Goal: Information Seeking & Learning: Learn about a topic

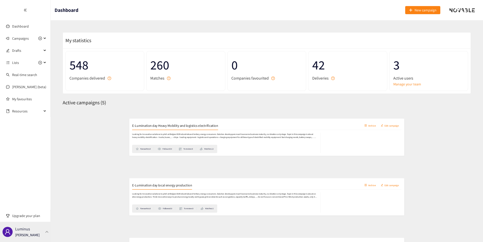
click at [41, 227] on div "Luminus Thibaut Jacobs" at bounding box center [25, 232] width 50 height 20
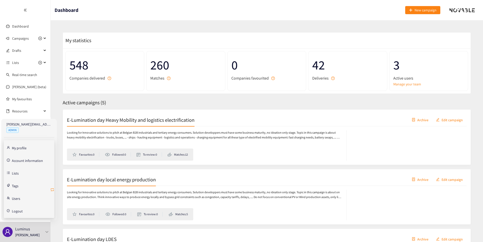
click at [53, 191] on icon "retweet" at bounding box center [52, 190] width 4 height 4
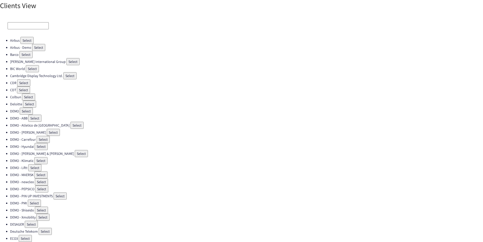
click at [20, 22] on div at bounding box center [241, 26] width 483 height 22
click at [20, 24] on input at bounding box center [28, 25] width 41 height 7
type input "d"
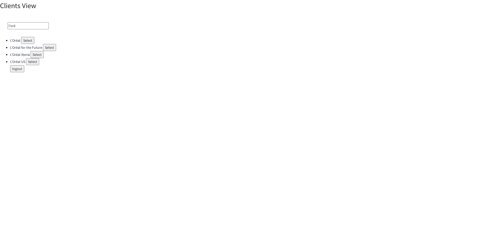
type input "l'oré"
drag, startPoint x: 24, startPoint y: 39, endPoint x: 20, endPoint y: 52, distance: 13.2
click at [20, 52] on ul "L'Oréal Select L'Oréal for the Future Select L'Oréal Iberia Select L'Oréal US S…" at bounding box center [242, 54] width 485 height 35
click at [51, 48] on button "Select" at bounding box center [49, 47] width 13 height 7
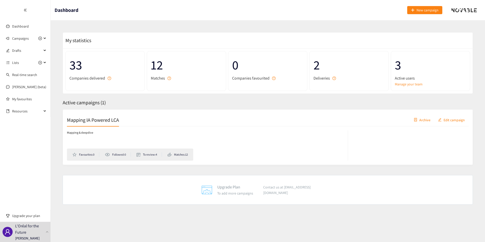
click at [101, 114] on div "Mapping IA Powered LCA Archive Edit campaign" at bounding box center [267, 120] width 401 height 13
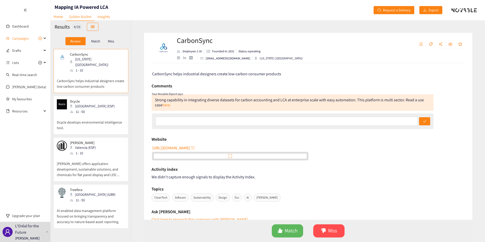
click at [95, 43] on p "Match" at bounding box center [95, 41] width 9 height 4
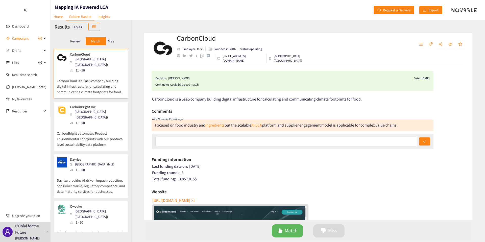
click at [110, 41] on p "Miss" at bounding box center [111, 41] width 6 height 4
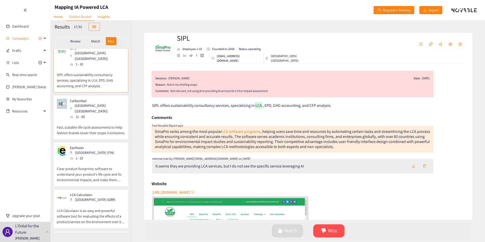
scroll to position [7, 0]
click at [75, 102] on div "Paris (FRA)" at bounding box center [97, 107] width 55 height 11
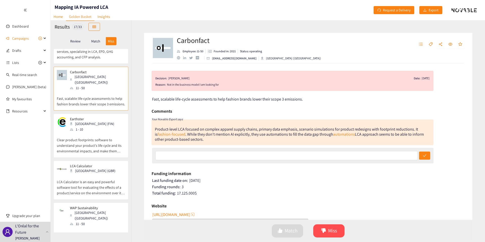
scroll to position [42, 0]
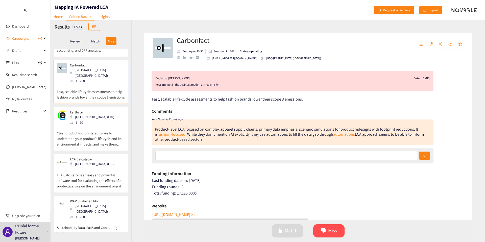
click at [81, 125] on p "Clear product footprints: software to understand your product's life cycle and …" at bounding box center [91, 136] width 68 height 22
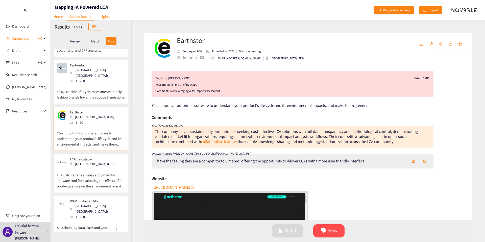
click at [100, 39] on p "Match" at bounding box center [95, 41] width 9 height 4
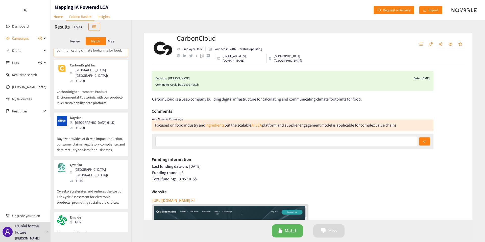
scroll to position [0, 0]
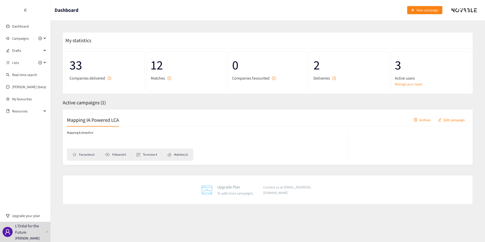
click at [83, 120] on h2 "Mapping IA Powered LCA" at bounding box center [93, 119] width 52 height 7
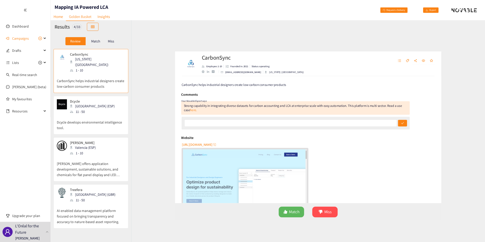
click at [142, 65] on div "CarbonSync Employee: 1-10 Founded in: 2021 Status: operating hello@carbonsync.c…" at bounding box center [307, 131] width 353 height 222
click at [97, 38] on div "Match" at bounding box center [96, 41] width 20 height 8
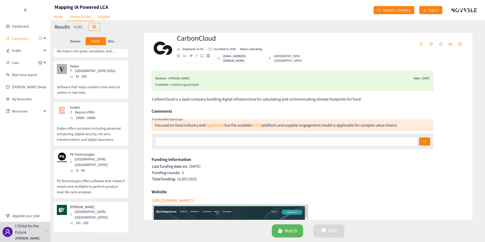
scroll to position [353, 0]
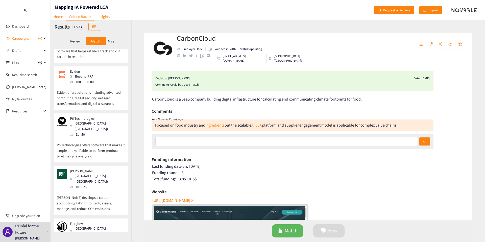
click at [70, 44] on div "Review" at bounding box center [75, 41] width 20 height 8
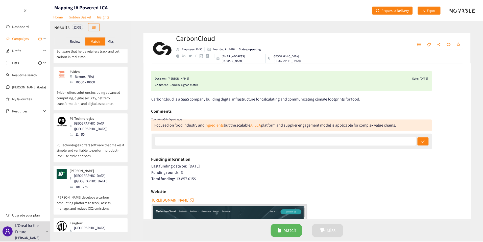
scroll to position [0, 0]
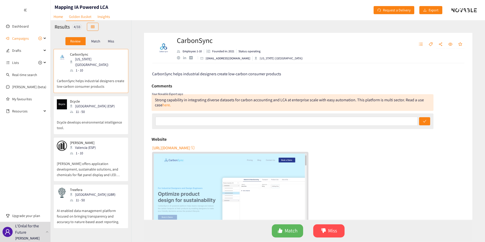
click at [84, 4] on h1 "Mapping IA Powered LCA" at bounding box center [82, 7] width 54 height 7
copy h1 "Mapping IA Powered LCA"
click at [88, 29] on button "button" at bounding box center [93, 27] width 12 height 8
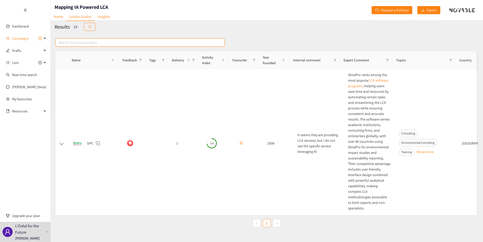
click at [117, 39] on input "text" at bounding box center [140, 42] width 169 height 8
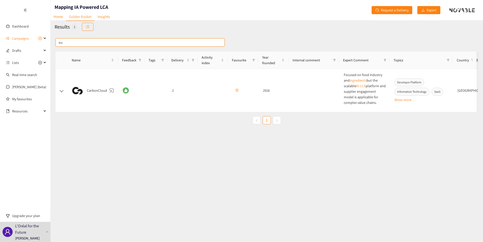
type input "o"
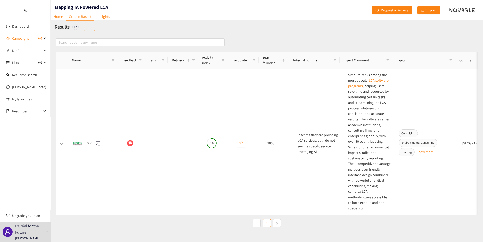
click at [83, 24] on div "Results 17" at bounding box center [266, 26] width 432 height 13
click at [90, 25] on icon "unordered-list" at bounding box center [90, 27] width 4 height 4
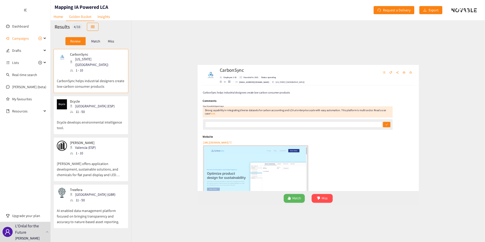
click at [95, 40] on p "Match" at bounding box center [95, 41] width 9 height 4
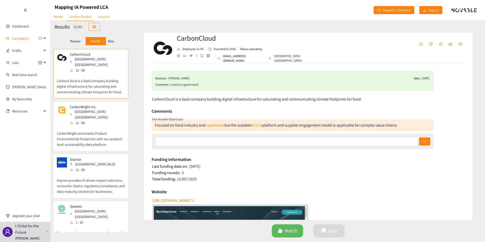
click at [104, 20] on link "Insights" at bounding box center [103, 17] width 18 height 8
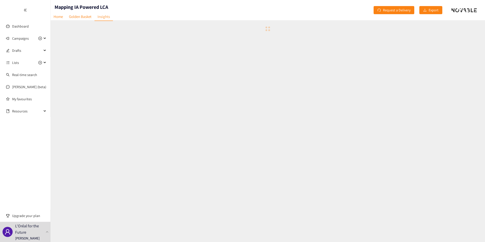
click at [80, 23] on div at bounding box center [267, 28] width 434 height 17
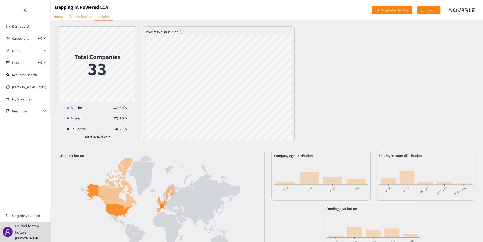
click at [80, 20] on link "Golden Basket" at bounding box center [80, 17] width 29 height 8
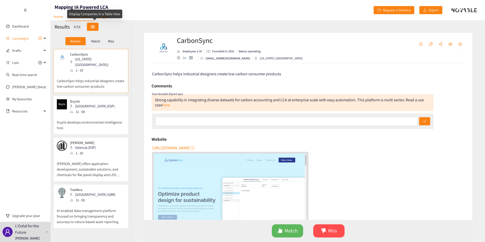
click at [94, 27] on icon "table" at bounding box center [93, 26] width 4 height 3
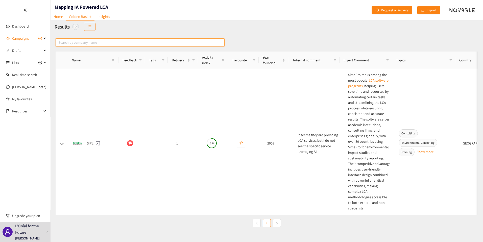
click at [98, 41] on input "text" at bounding box center [140, 42] width 169 height 8
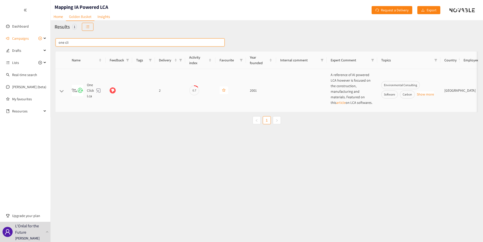
type input "one cli"
click at [63, 90] on button at bounding box center [61, 91] width 5 height 3
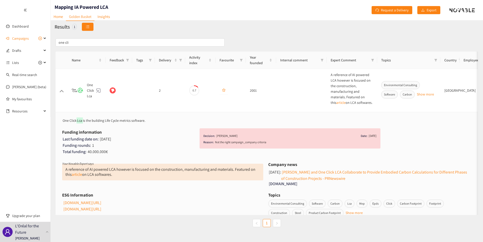
click at [87, 30] on button "button" at bounding box center [88, 27] width 12 height 8
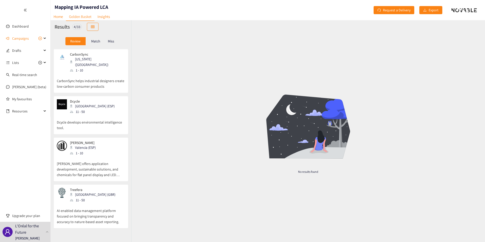
click at [95, 43] on div "Match" at bounding box center [96, 41] width 20 height 8
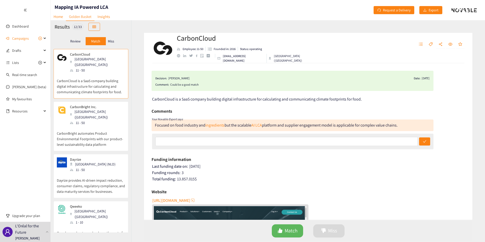
click at [115, 43] on div "Miss" at bounding box center [111, 41] width 11 height 8
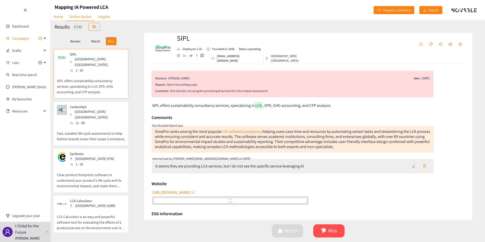
click at [78, 43] on p "Review" at bounding box center [75, 41] width 10 height 4
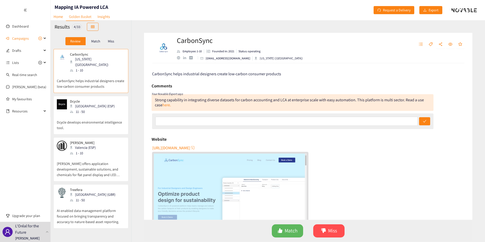
click at [92, 109] on div "11 - 50" at bounding box center [94, 112] width 48 height 6
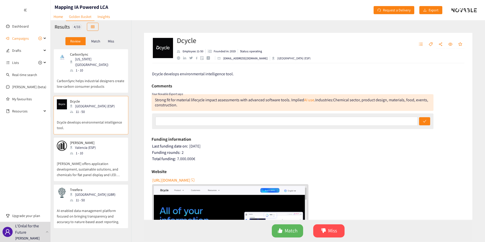
click at [82, 161] on p "Devera offers application development, sustainable solutions, and chemicals for…" at bounding box center [91, 167] width 68 height 22
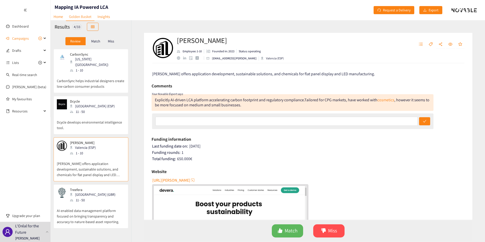
click at [95, 188] on div "Treefera London (GBR) 11 - 50" at bounding box center [91, 195] width 68 height 15
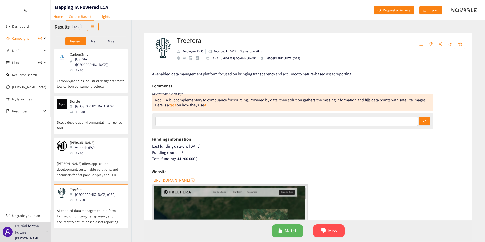
click at [96, 40] on p "Match" at bounding box center [95, 41] width 9 height 4
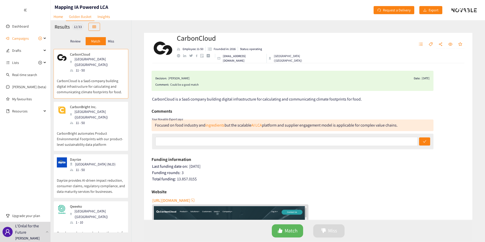
click at [111, 40] on p "Miss" at bounding box center [111, 41] width 6 height 4
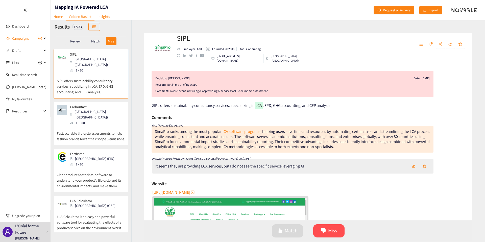
click at [99, 41] on p "Match" at bounding box center [95, 41] width 9 height 4
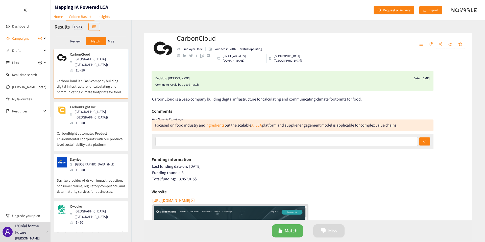
click at [71, 45] on div "Review Match Miss" at bounding box center [91, 41] width 73 height 10
click at [77, 44] on div "Review" at bounding box center [75, 41] width 20 height 8
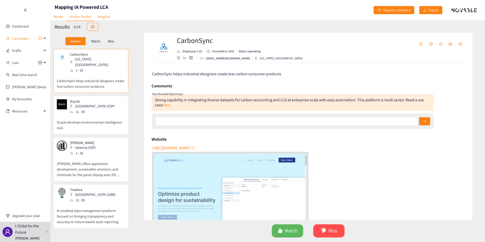
click at [97, 42] on p "Match" at bounding box center [95, 41] width 9 height 4
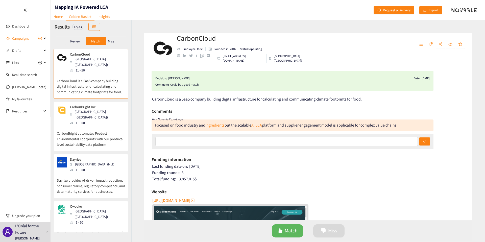
click at [110, 39] on p "Miss" at bounding box center [111, 41] width 6 height 4
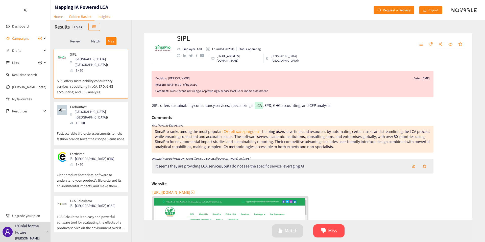
click at [106, 17] on link "Insights" at bounding box center [103, 17] width 18 height 8
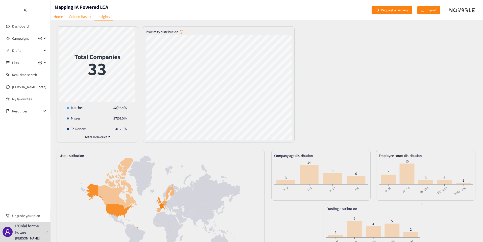
click at [81, 14] on link "Golden Basket" at bounding box center [80, 17] width 29 height 8
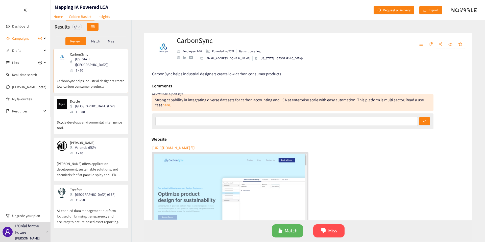
click at [93, 27] on icon "table" at bounding box center [93, 26] width 4 height 3
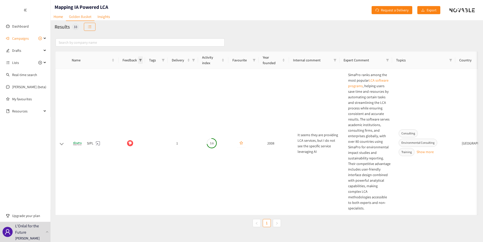
click at [138, 59] on span at bounding box center [140, 60] width 5 height 8
click at [193, 59] on icon "filter" at bounding box center [193, 60] width 3 height 3
click at [152, 97] on input "checkbox" at bounding box center [151, 98] width 4 height 4
checkbox input "true"
click at [190, 107] on span "OK" at bounding box center [190, 109] width 4 height 6
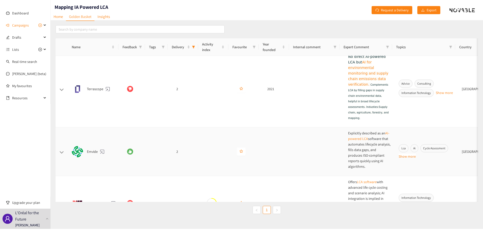
scroll to position [452, 0]
click at [140, 47] on icon "filter" at bounding box center [140, 47] width 3 height 3
click at [118, 67] on label at bounding box center [118, 65] width 4 height 6
click at [118, 67] on input "checkbox" at bounding box center [118, 65] width 4 height 4
checkbox input "false"
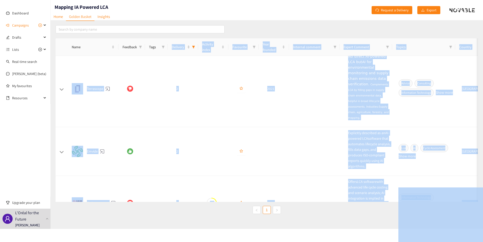
drag, startPoint x: 94, startPoint y: 39, endPoint x: 160, endPoint y: 38, distance: 65.4
click at [160, 38] on body "We value your privacy We use cookies to enhance your browsing experience, serve…" at bounding box center [241, 108] width 483 height 242
click at [64, 18] on link "Home" at bounding box center [57, 17] width 15 height 8
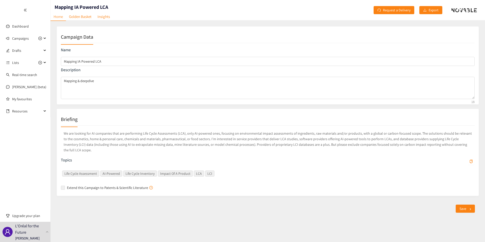
click at [176, 148] on div "We are looking for AI companies that are performing Life Cycle Assessments (LCA…" at bounding box center [268, 144] width 414 height 28
click at [67, 139] on p "We are looking for AI companies that are performing Life Cycle Assessments (LCA…" at bounding box center [268, 142] width 414 height 24
drag, startPoint x: 67, startPoint y: 139, endPoint x: 192, endPoint y: 138, distance: 124.7
click at [192, 138] on p "We are looking for AI companies that are performing Life Cycle Assessments (LCA…" at bounding box center [268, 142] width 414 height 24
click at [72, 137] on p "We are looking for AI companies that are performing Life Cycle Assessments (LCA…" at bounding box center [268, 142] width 414 height 24
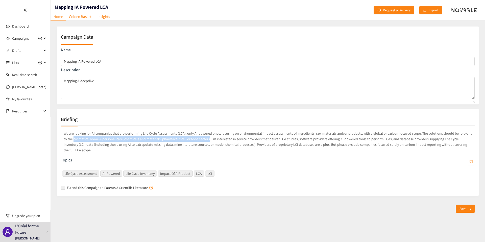
drag, startPoint x: 72, startPoint y: 137, endPoint x: 188, endPoint y: 138, distance: 115.4
click at [188, 138] on p "We are looking for AI companies that are performing Life Cycle Assessments (LCA…" at bounding box center [268, 142] width 414 height 24
